Goal: Find specific page/section: Find specific page/section

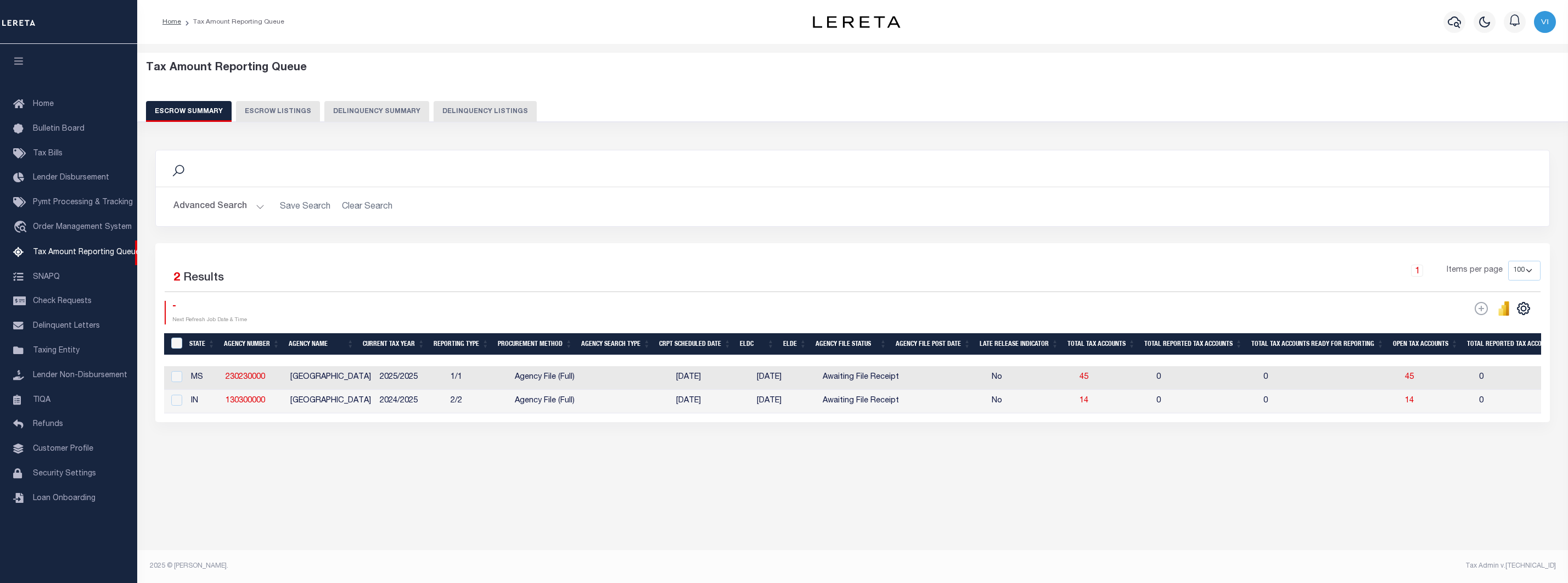
select select "100"
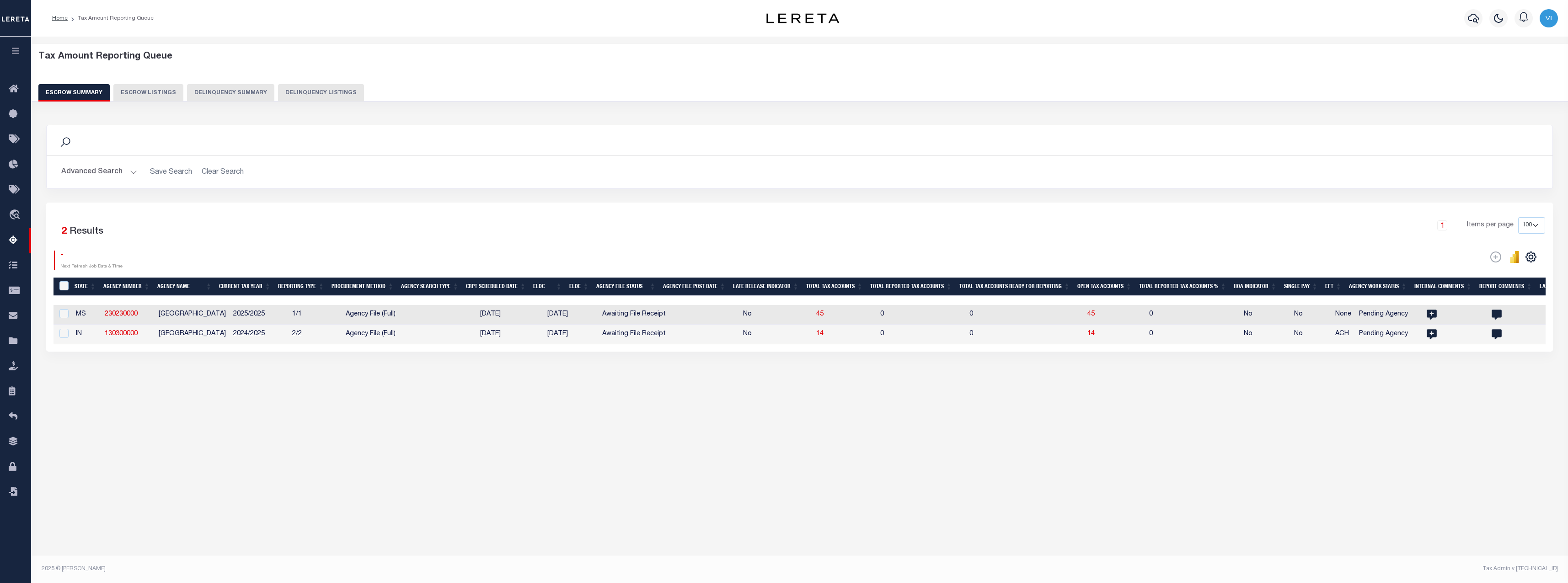
click at [362, 402] on div "Tax Amount Reporting Queue Escrow Summary Escrow Listings In" at bounding box center [799, 226] width 1531 height 361
click at [215, 97] on button "Delinquency Summary" at bounding box center [231, 92] width 88 height 17
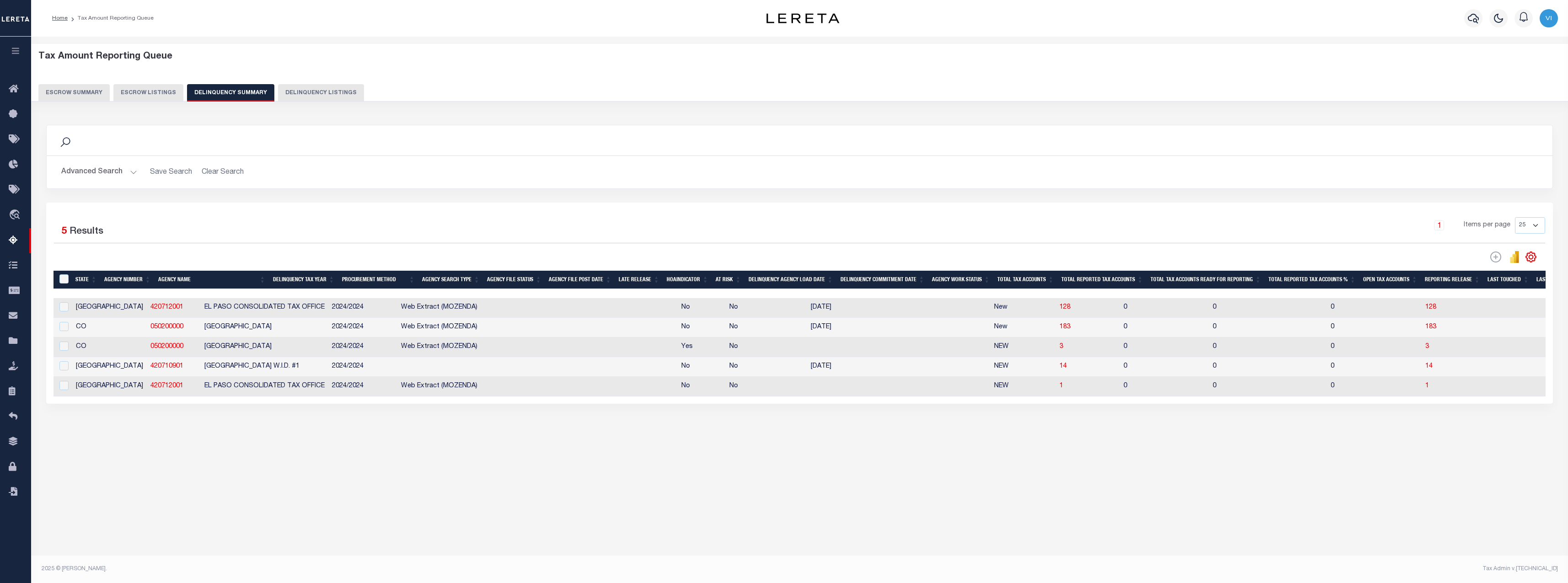
click at [18, 49] on icon "button" at bounding box center [15, 51] width 10 height 8
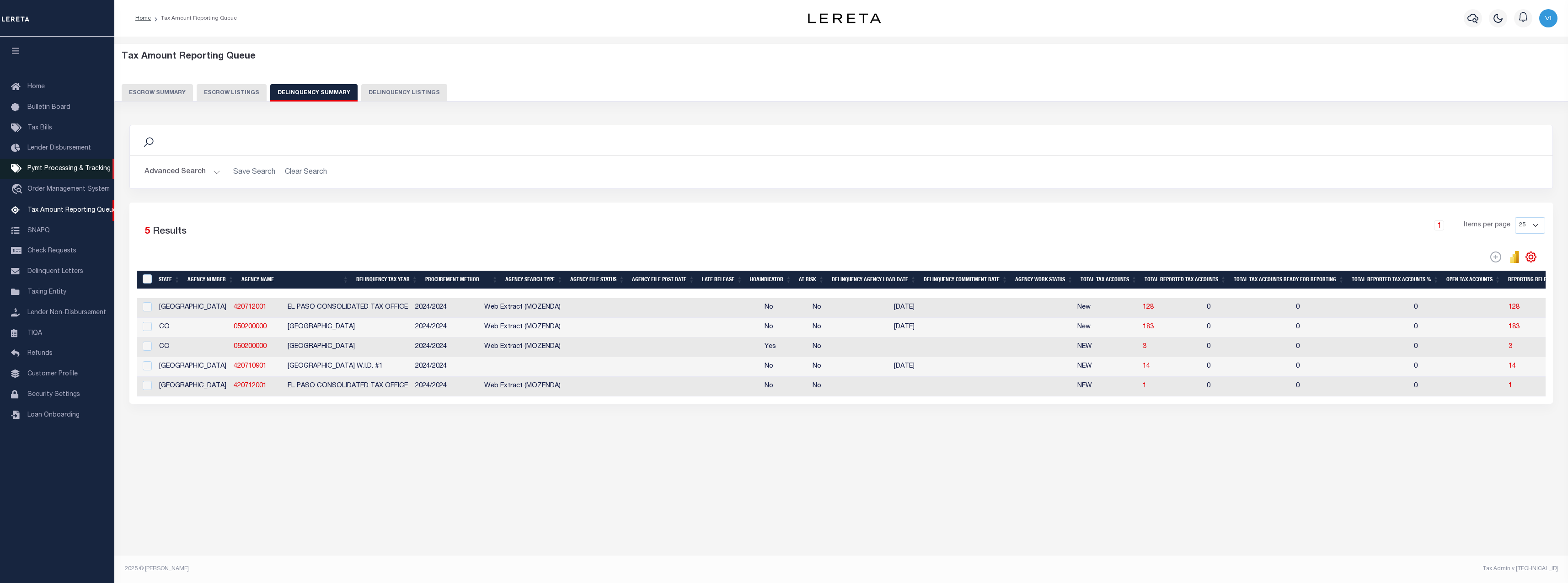
click at [81, 179] on link "Pymt Processing & Tracking" at bounding box center [57, 169] width 114 height 21
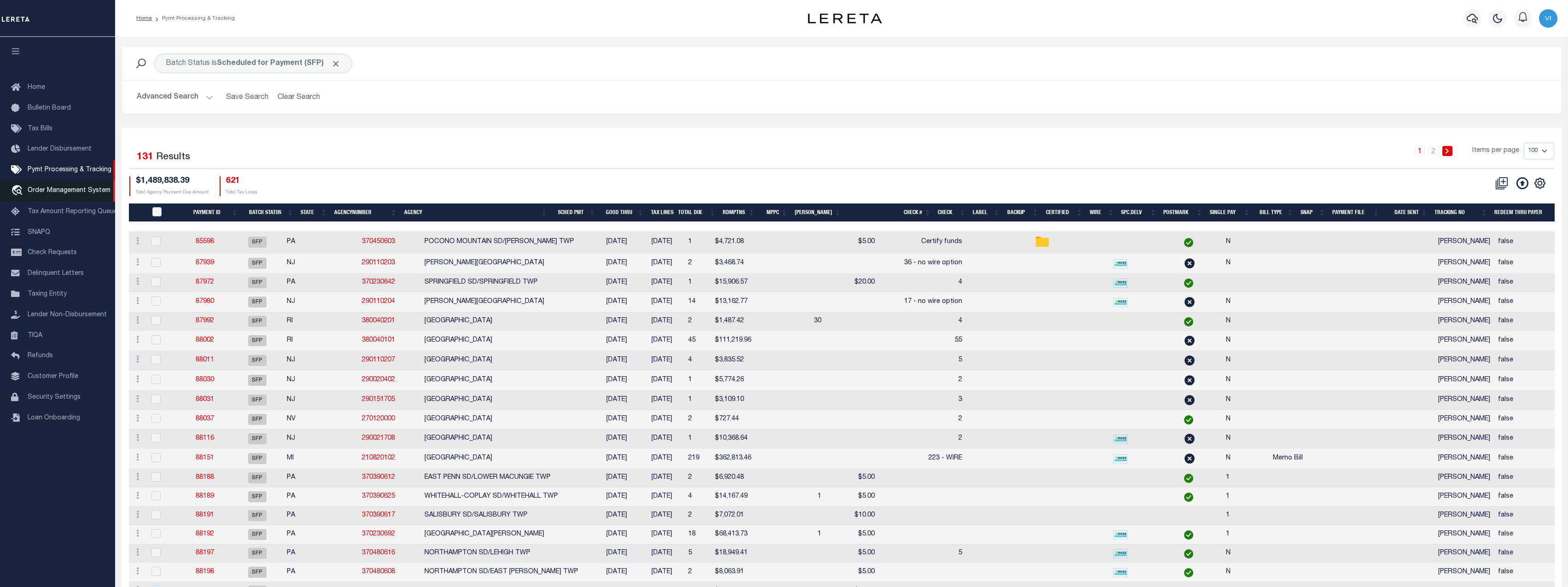
click at [62, 190] on span "Order Management System" at bounding box center [69, 190] width 83 height 6
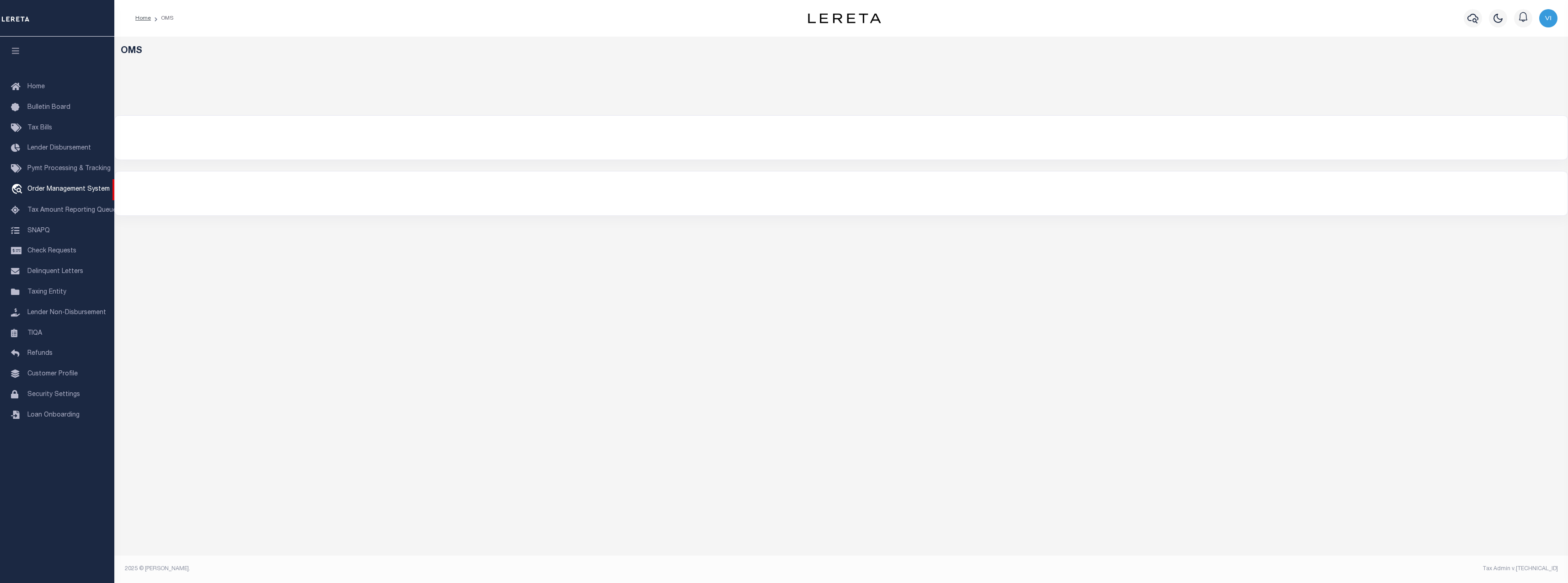
select select
select select "200"
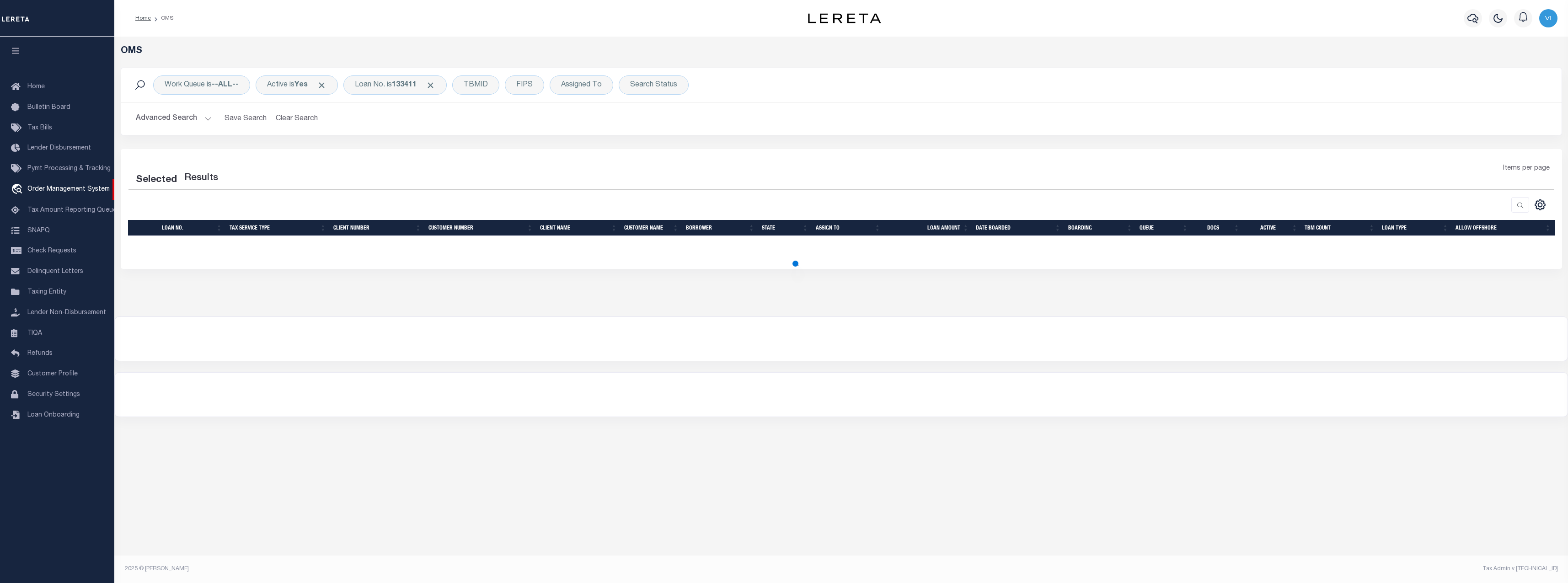
select select "200"
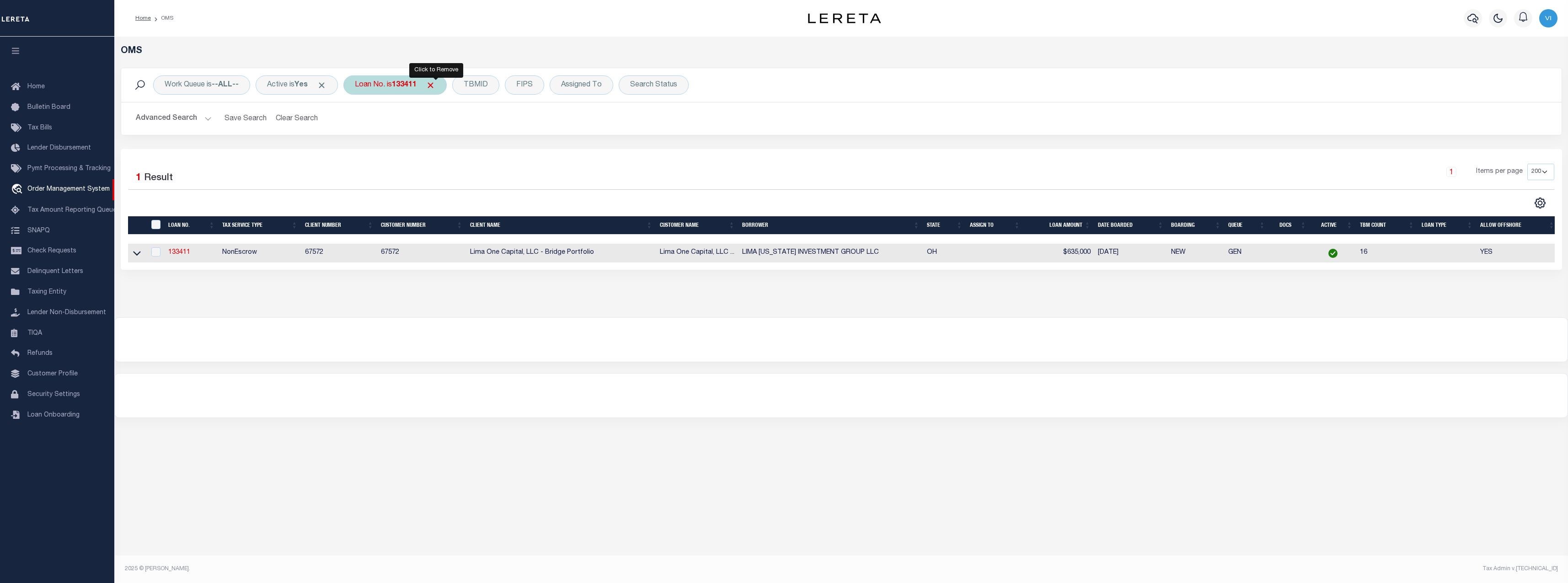
click at [434, 82] on span "Click to Remove" at bounding box center [431, 85] width 10 height 10
click at [199, 117] on button "Advanced Search" at bounding box center [173, 119] width 76 height 18
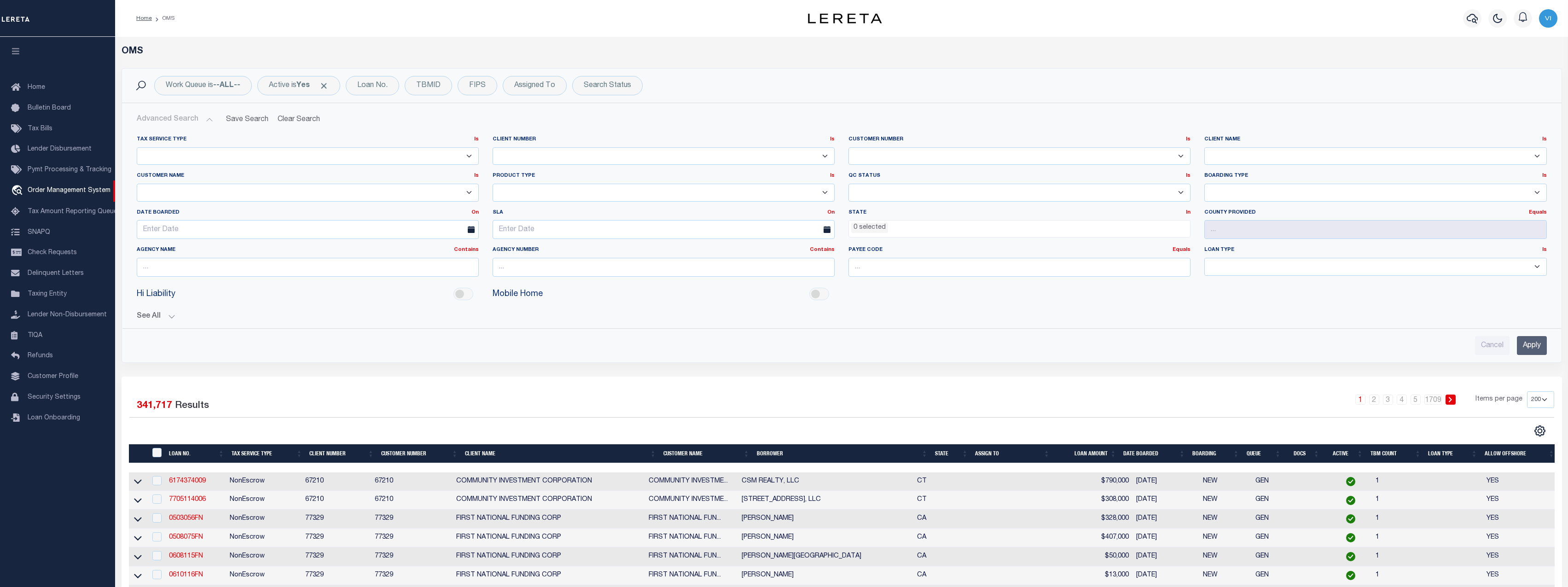
click at [1034, 157] on select "0 1011 1012 1013 1014 1019 1042 1049 1052 1053 1055 1058 1061 1063 1064 1065 10…" at bounding box center [1019, 157] width 342 height 18
click at [737, 156] on select "0 1011 1012 1013 1014 1019 1042 1049 1052 1053 1055 1058 1061 1063 1064 1065 10…" at bounding box center [663, 157] width 342 height 18
